Goal: Information Seeking & Learning: Find specific fact

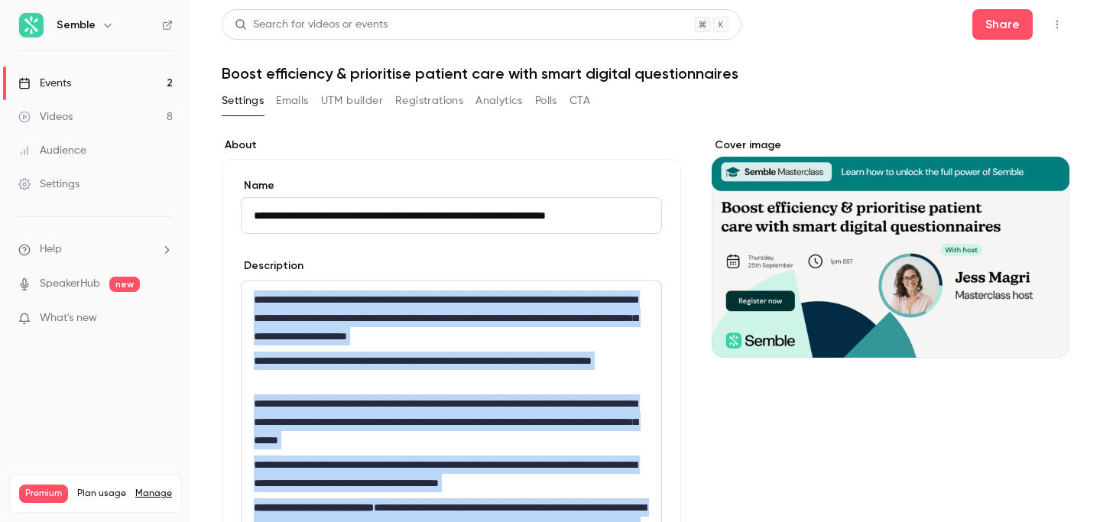
click at [1057, 22] on icon "button" at bounding box center [1057, 24] width 12 height 11
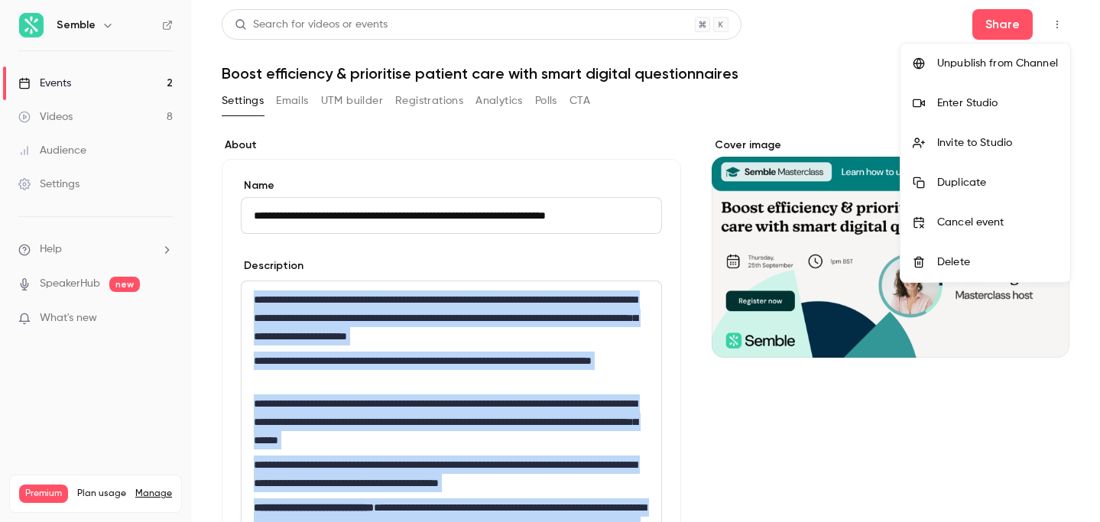
click at [986, 105] on div "Enter Studio" at bounding box center [997, 103] width 121 height 15
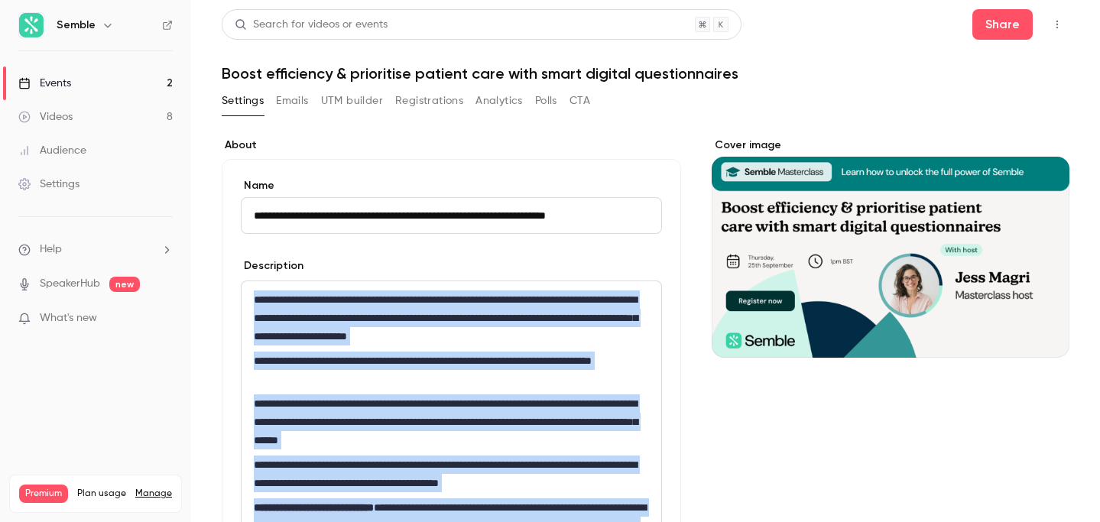
click at [426, 98] on button "Registrations" at bounding box center [429, 101] width 68 height 24
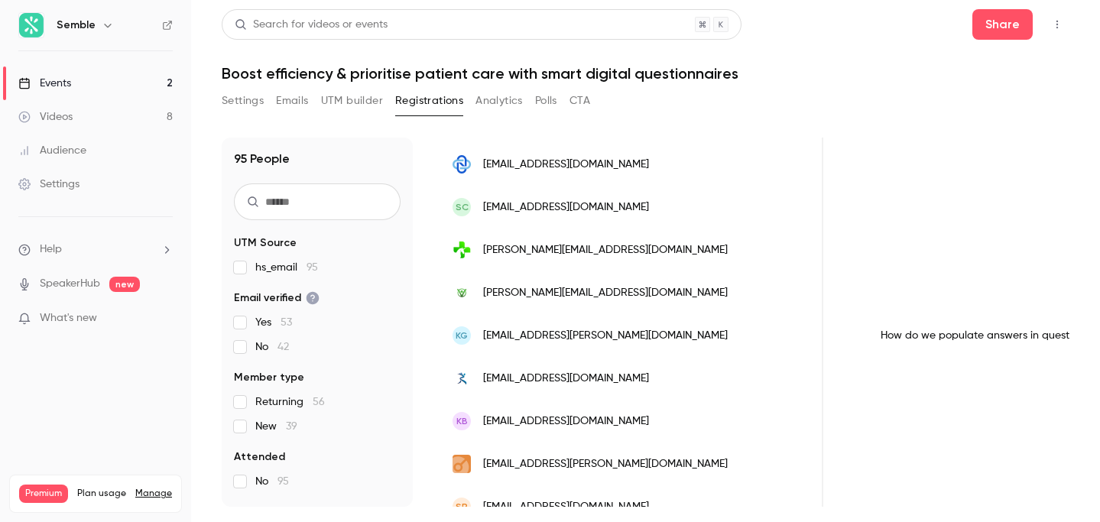
scroll to position [0, 963]
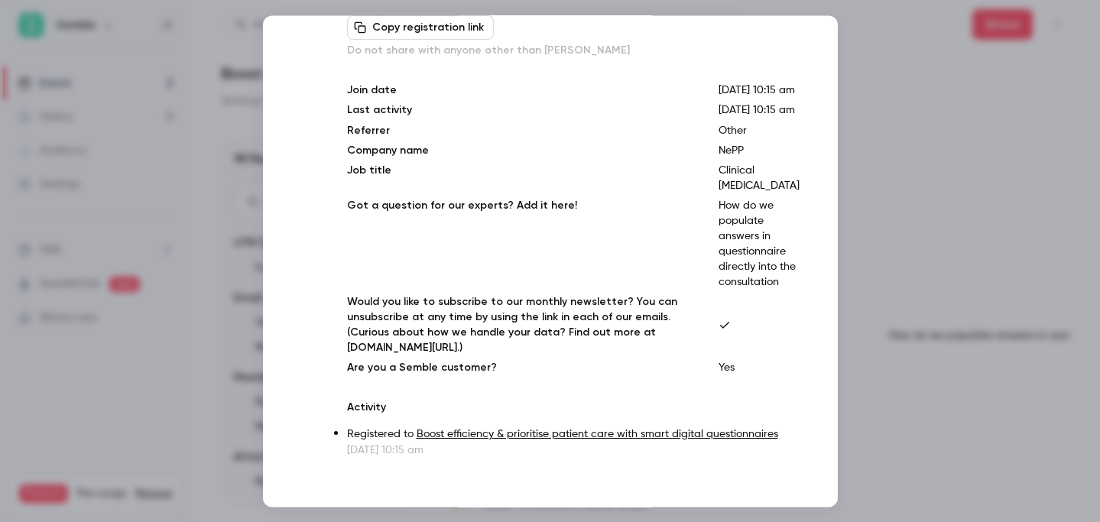
scroll to position [87, 0]
drag, startPoint x: 733, startPoint y: 238, endPoint x: 799, endPoint y: 325, distance: 109.1
click at [799, 325] on div "KG [PERSON_NAME] [PERSON_NAME][EMAIL_ADDRESS][DOMAIN_NAME] Copy registration li…" at bounding box center [550, 260] width 575 height 491
copy p "How do we populate answers in questionnaire directly into the consultation"
click at [922, 222] on div at bounding box center [550, 261] width 1100 height 522
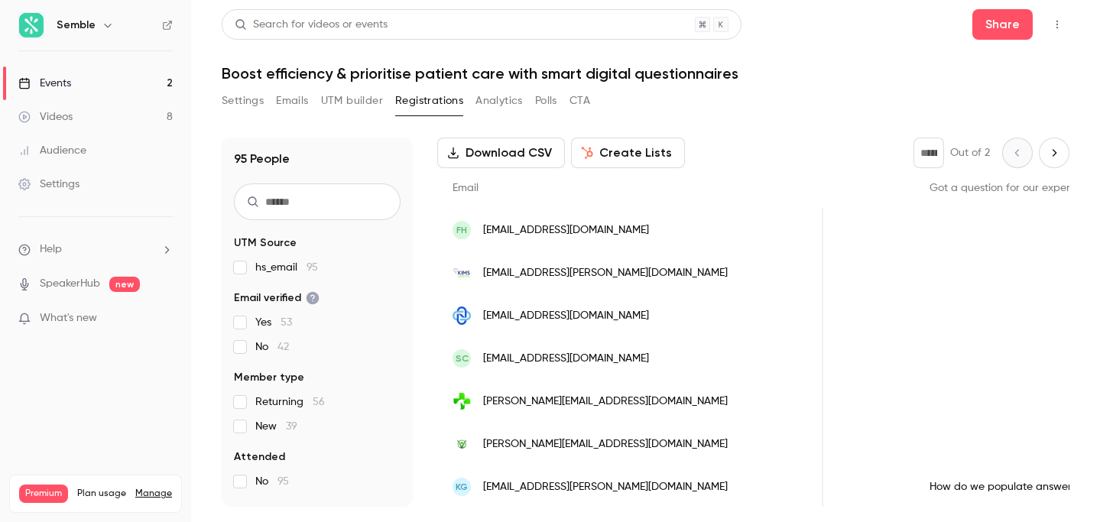
scroll to position [0, 0]
